Goal: Communication & Community: Answer question/provide support

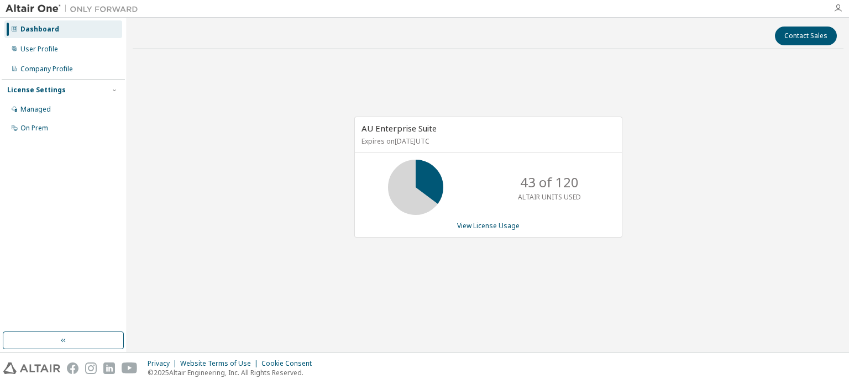
click at [837, 7] on icon "button" at bounding box center [837, 8] width 9 height 9
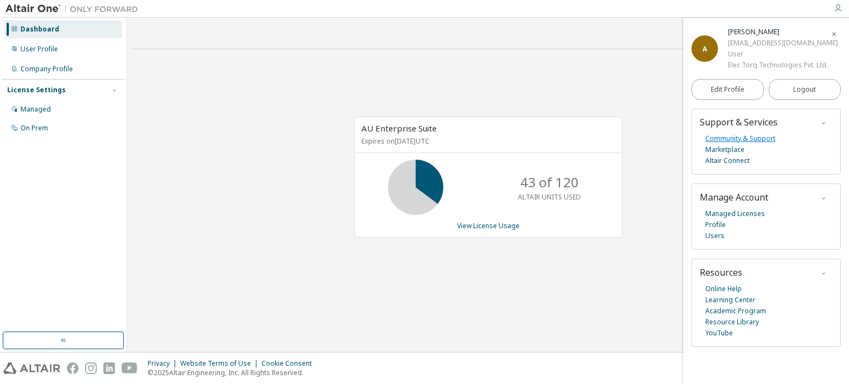
click at [728, 139] on link "Community & Support" at bounding box center [740, 138] width 70 height 11
